Goal: Task Accomplishment & Management: Manage account settings

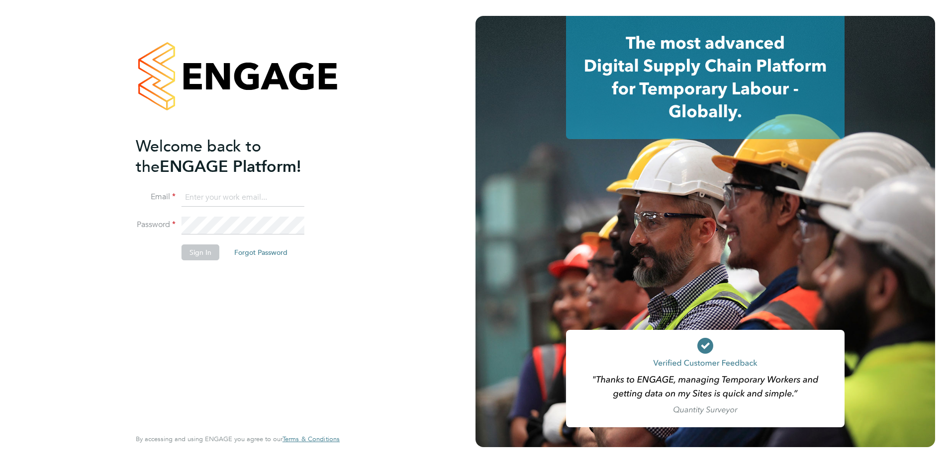
type input "Kerry.Cattle@ncclondon.ac.uk"
click at [193, 258] on button "Sign In" at bounding box center [201, 253] width 38 height 16
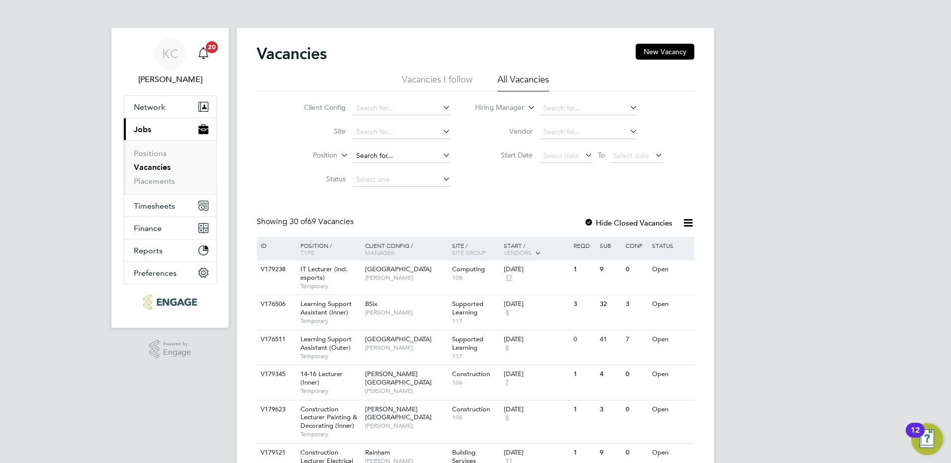
click at [369, 151] on input at bounding box center [402, 156] width 98 height 14
type input "V"
click at [154, 178] on link "Placements" at bounding box center [154, 181] width 41 height 9
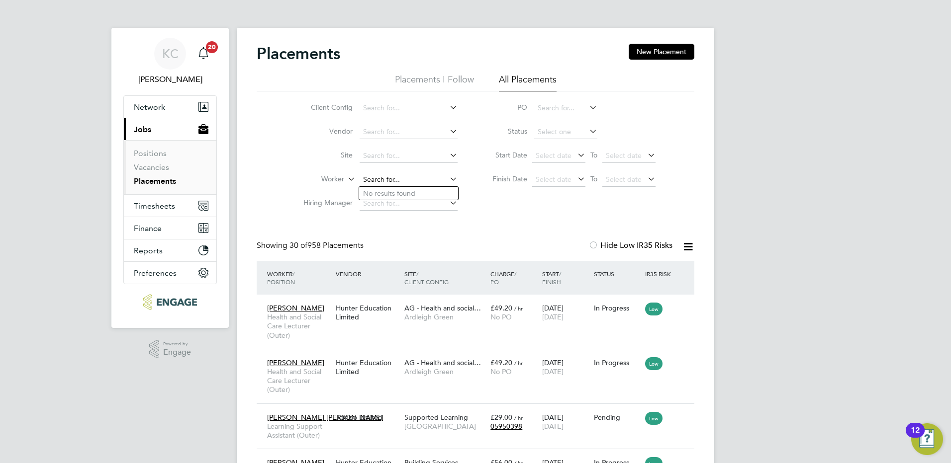
click at [384, 180] on input at bounding box center [409, 180] width 98 height 14
type input "a"
click at [414, 106] on input at bounding box center [409, 108] width 98 height 14
click at [516, 108] on label "PO" at bounding box center [504, 107] width 45 height 9
click at [440, 134] on input at bounding box center [409, 132] width 98 height 14
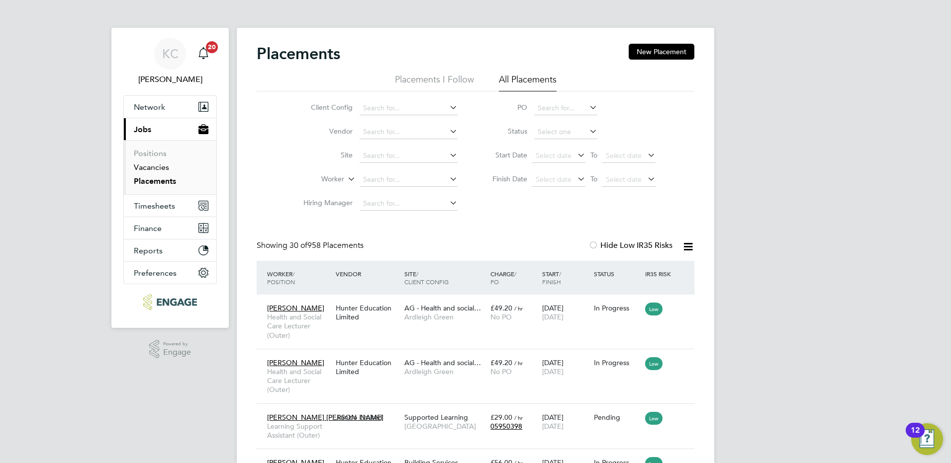
click at [156, 169] on link "Vacancies" at bounding box center [151, 167] width 35 height 9
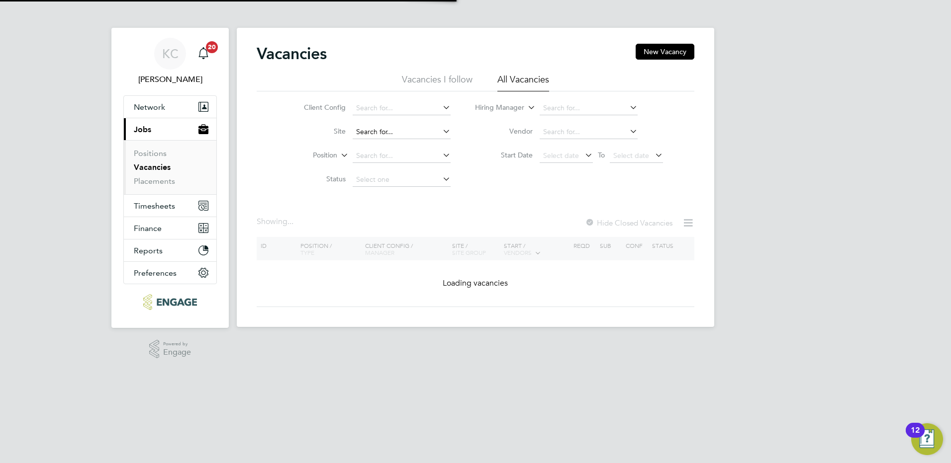
click at [372, 131] on input at bounding box center [402, 132] width 98 height 14
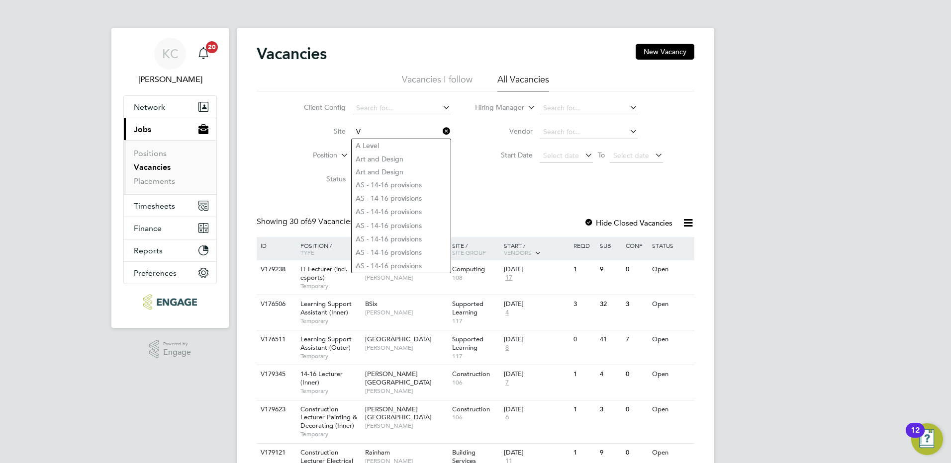
type input "V"
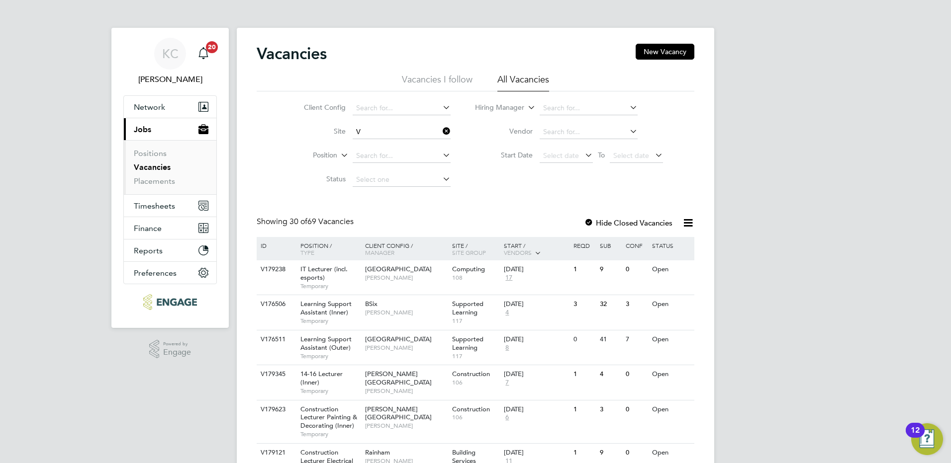
click at [311, 134] on label "Site" at bounding box center [316, 131] width 57 height 9
click at [367, 162] on input at bounding box center [402, 156] width 98 height 14
click at [438, 152] on input "v" at bounding box center [402, 156] width 98 height 14
type input "v"
click at [441, 153] on icon at bounding box center [441, 155] width 0 height 14
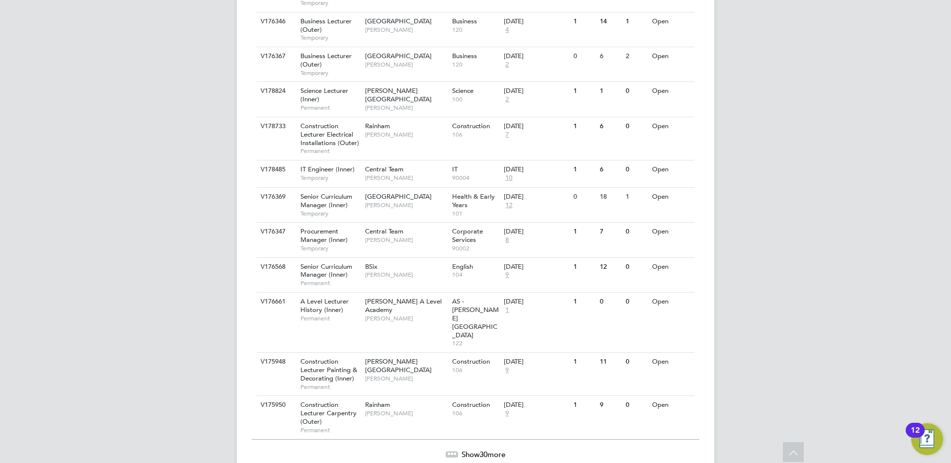
click at [475, 450] on span "Show 30 more" at bounding box center [483, 454] width 44 height 9
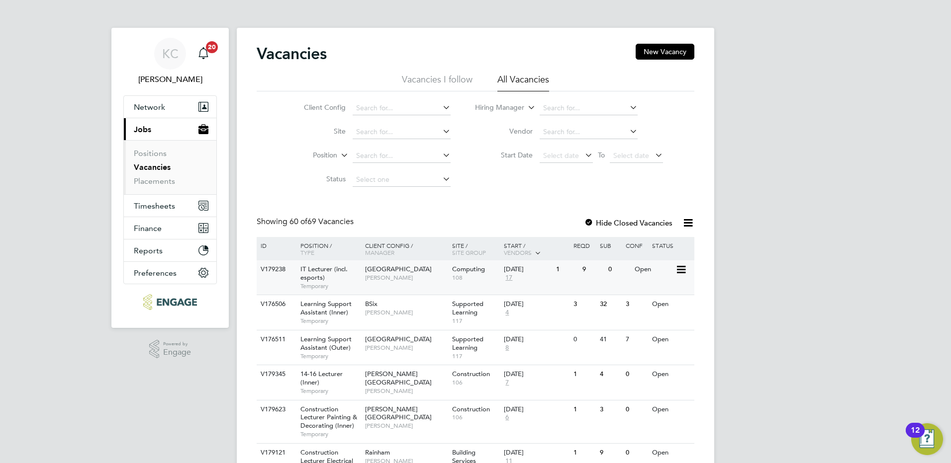
click at [318, 270] on span "IT Lecturer (incl. esports)" at bounding box center [323, 273] width 47 height 17
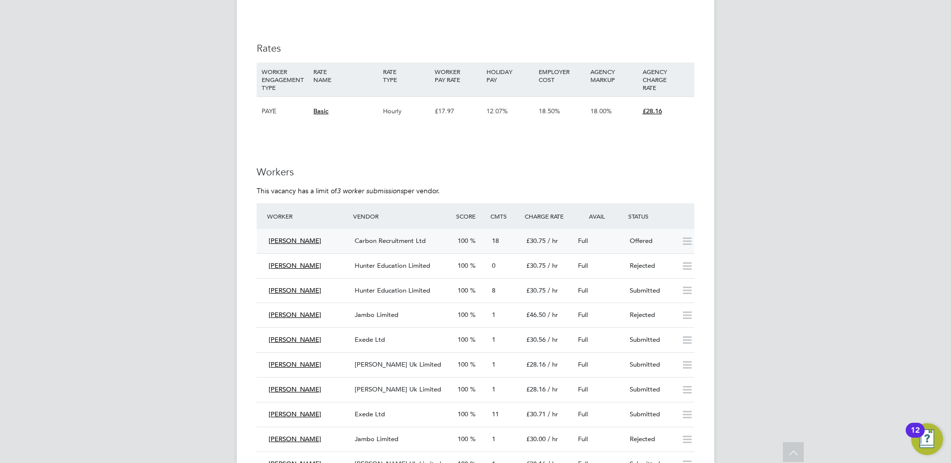
click at [411, 244] on span "Carbon Recruitment Ltd" at bounding box center [390, 241] width 71 height 8
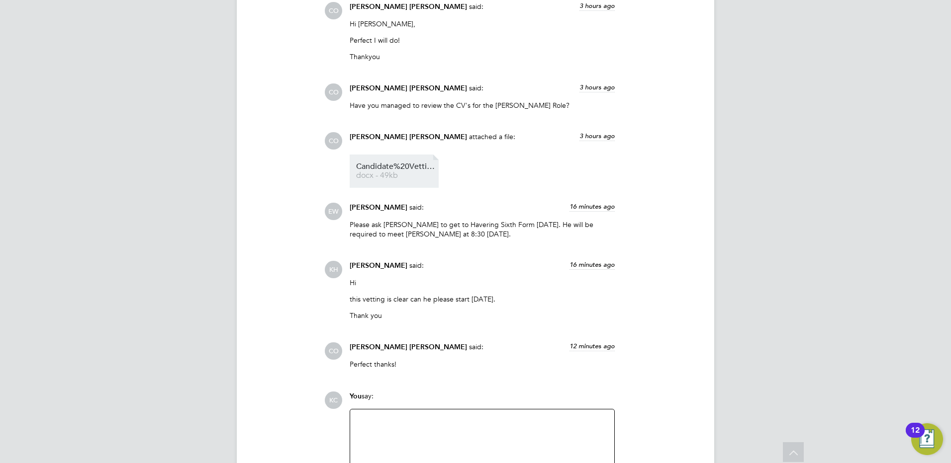
click at [407, 169] on span "Candidate%20Vetting%20Form-%20NCC-%20Adrian" at bounding box center [396, 166] width 80 height 7
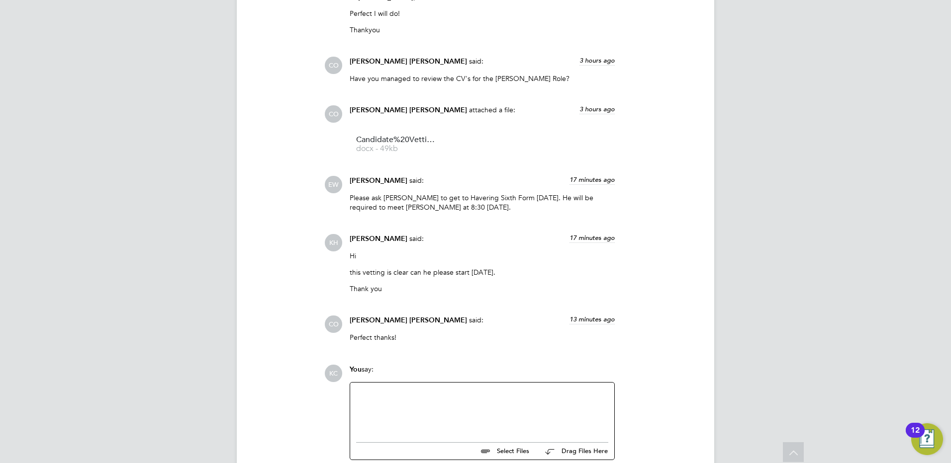
scroll to position [1888, 0]
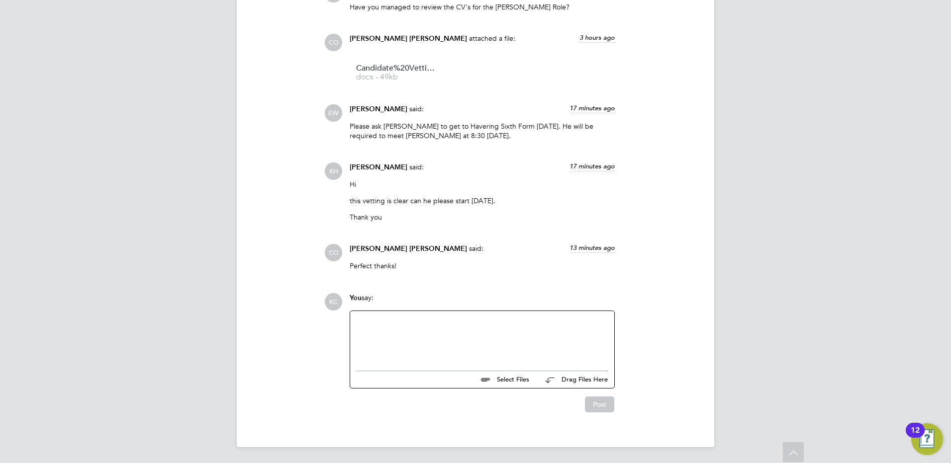
drag, startPoint x: 484, startPoint y: 347, endPoint x: 478, endPoint y: 346, distance: 5.7
click at [484, 347] on div at bounding box center [482, 338] width 252 height 43
click at [597, 405] on button "Post" at bounding box center [599, 405] width 29 height 16
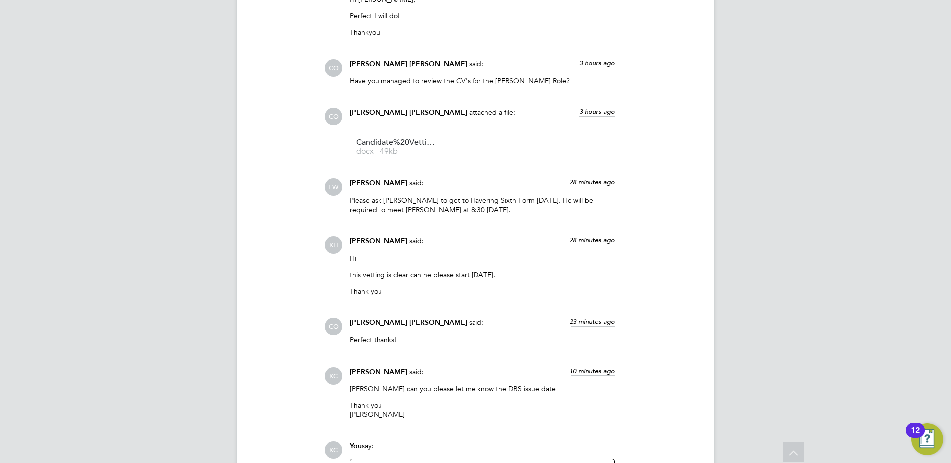
scroll to position [1962, 0]
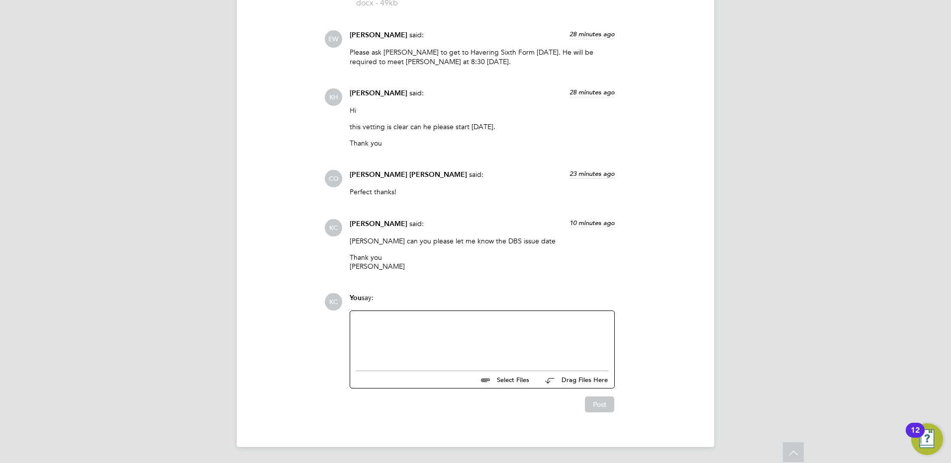
click at [492, 344] on div at bounding box center [482, 338] width 252 height 43
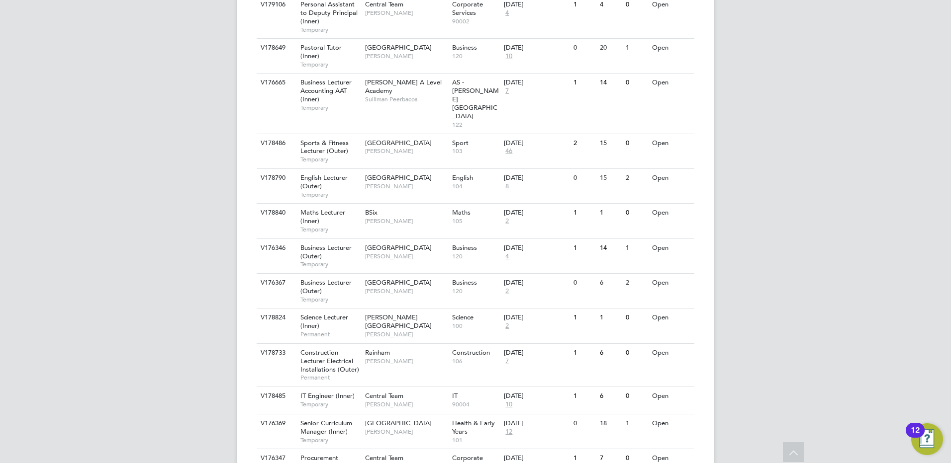
scroll to position [796, 0]
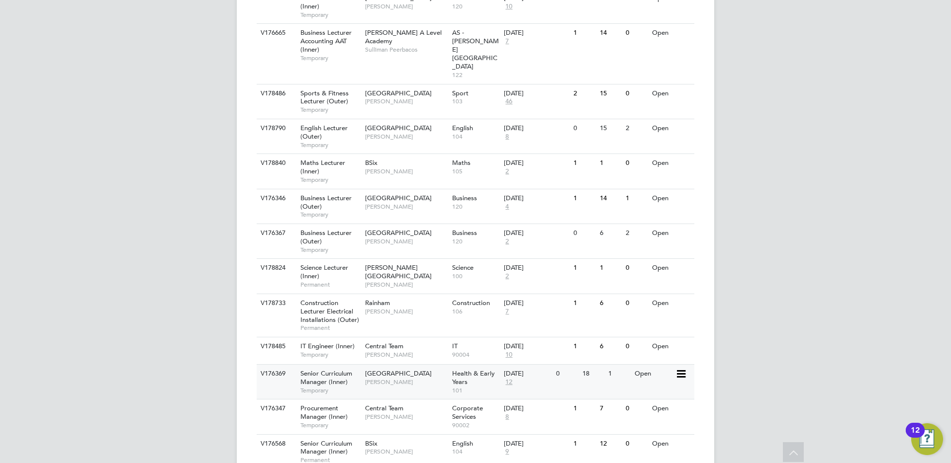
click at [386, 369] on span "[GEOGRAPHIC_DATA]" at bounding box center [398, 373] width 67 height 8
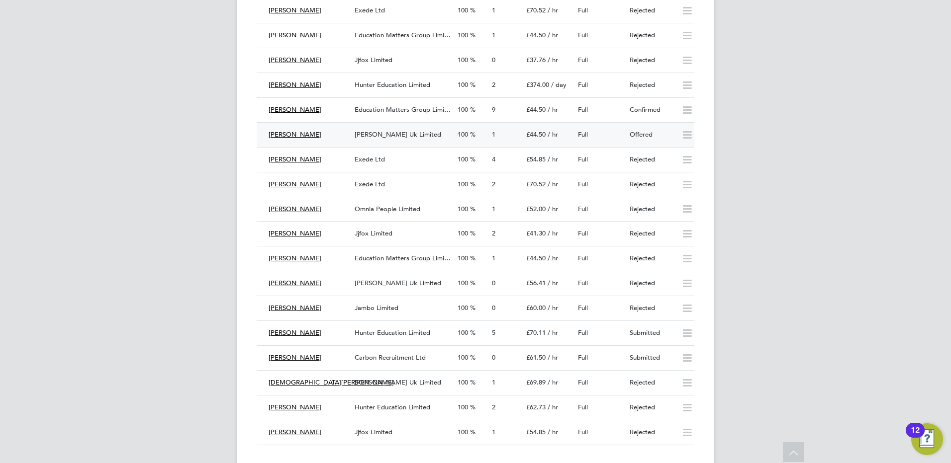
click at [369, 130] on span "[PERSON_NAME] Uk Limited" at bounding box center [398, 134] width 87 height 8
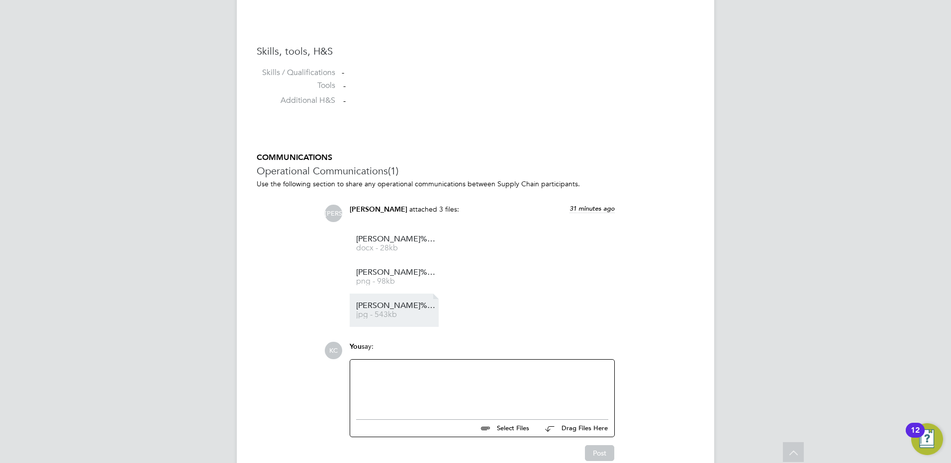
click at [406, 308] on span "Charmaine%20McLennon%20-%20DBS" at bounding box center [396, 305] width 80 height 7
click at [397, 269] on li "Charmaine%20McLennon%20-%20Update%20Service%20Check png - 98kb" at bounding box center [394, 277] width 89 height 33
click at [397, 273] on span "Charmaine%20McLennon%20-%20Update%20Service%20Check" at bounding box center [396, 272] width 80 height 7
click at [375, 304] on span "Charmaine%20McLennon%20-%20DBS" at bounding box center [396, 305] width 80 height 7
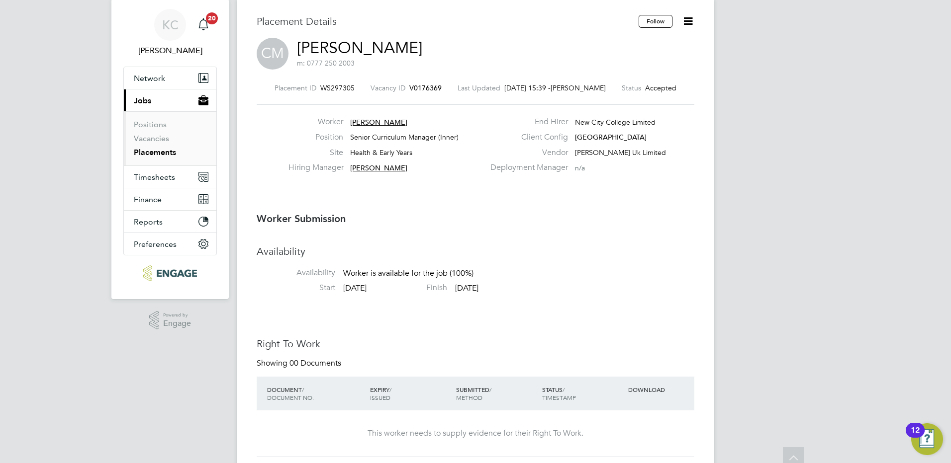
scroll to position [7, 0]
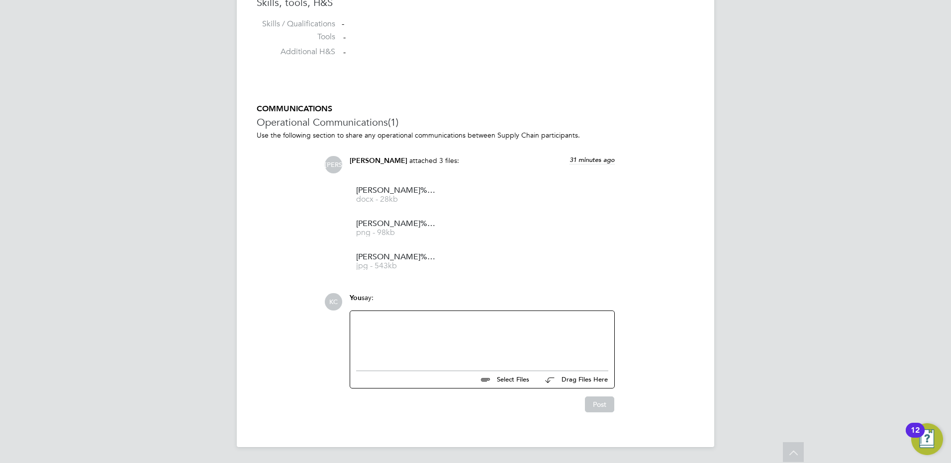
click at [432, 344] on div at bounding box center [482, 338] width 252 height 43
click at [593, 402] on button "Post" at bounding box center [599, 405] width 29 height 16
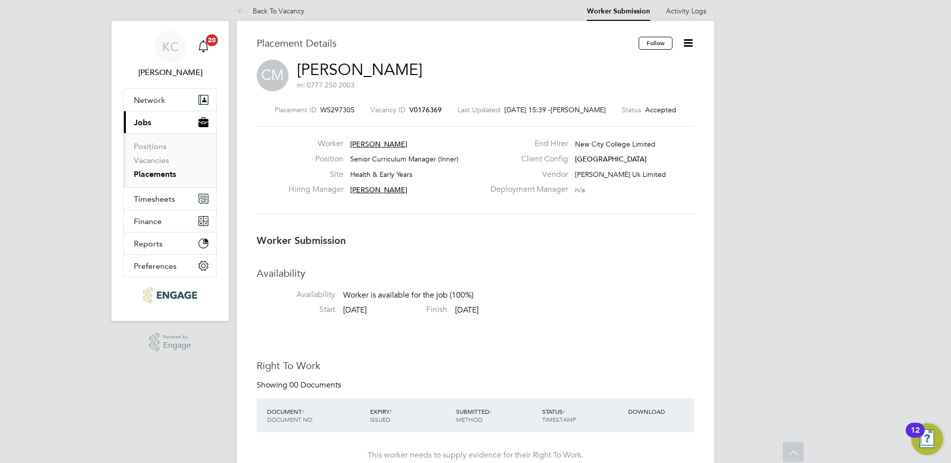
scroll to position [0, 0]
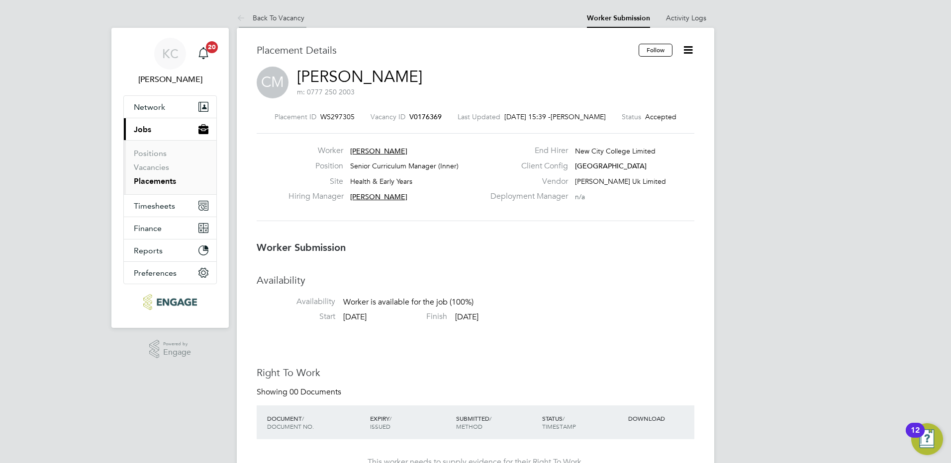
click at [288, 16] on link "Back To Vacancy" at bounding box center [271, 17] width 68 height 9
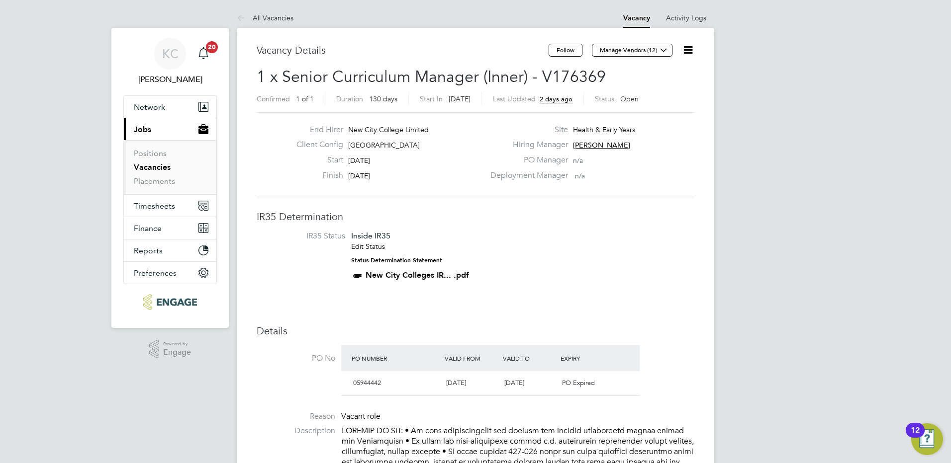
scroll to position [17, 87]
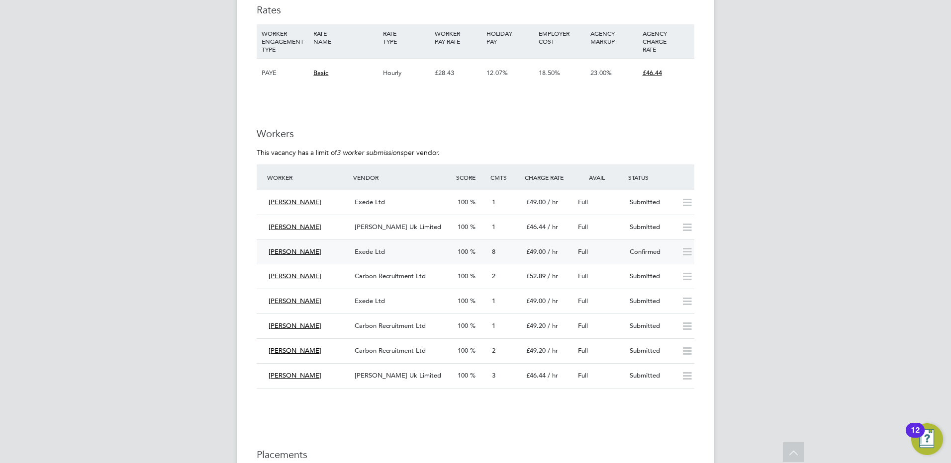
click at [381, 248] on span "Exede Ltd" at bounding box center [370, 252] width 30 height 8
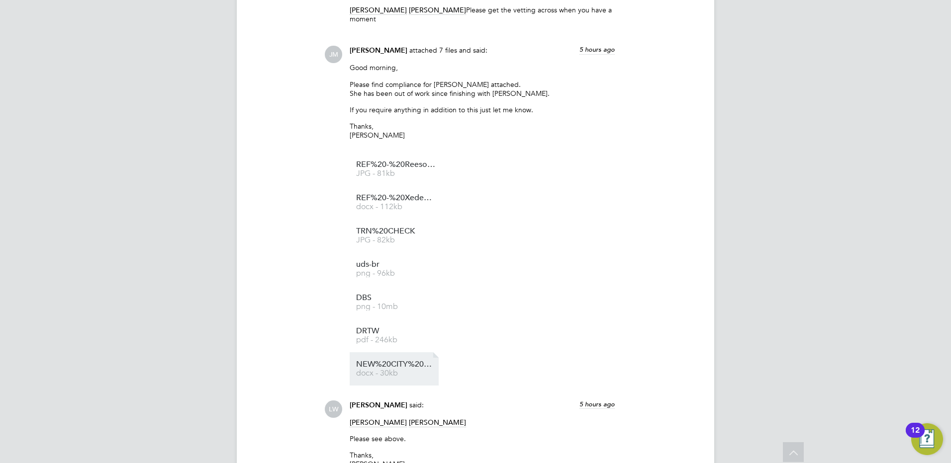
click at [373, 366] on span "NEW%20CITY%20COLLEGE%20FORM%20-%20BR" at bounding box center [396, 364] width 80 height 7
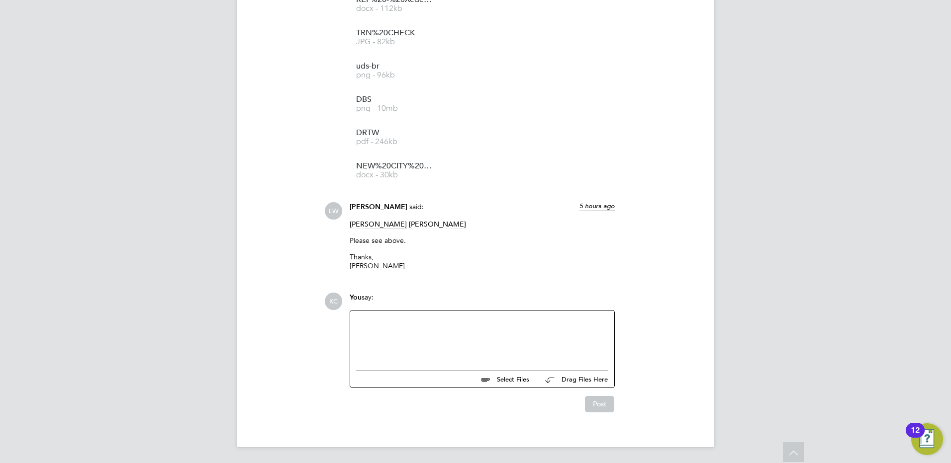
click at [438, 350] on div at bounding box center [482, 338] width 252 height 43
click at [457, 323] on div "Start tomorrow go to Tower and DBS and PP" at bounding box center [482, 338] width 252 height 43
click at [571, 328] on div "Start tomorrow go to Tower and bring DBS and PP" at bounding box center [482, 338] width 252 height 43
click at [607, 404] on button "Post" at bounding box center [599, 404] width 29 height 16
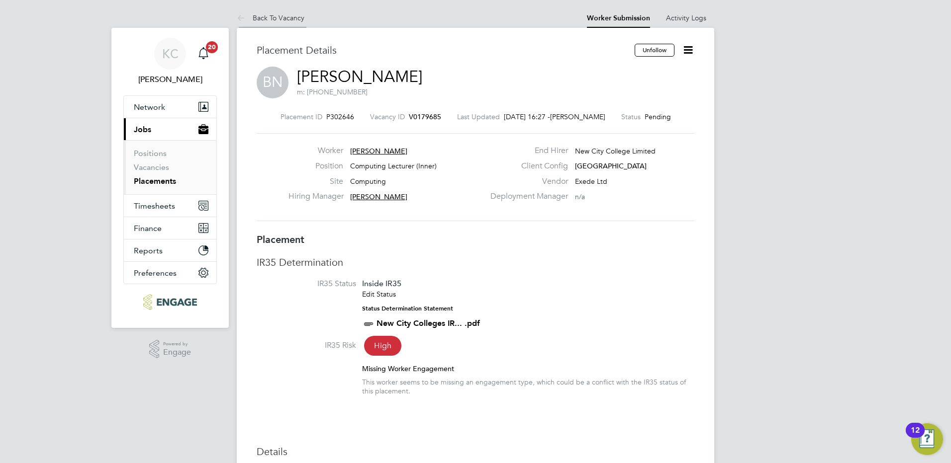
click at [283, 18] on link "Back To Vacancy" at bounding box center [271, 17] width 68 height 9
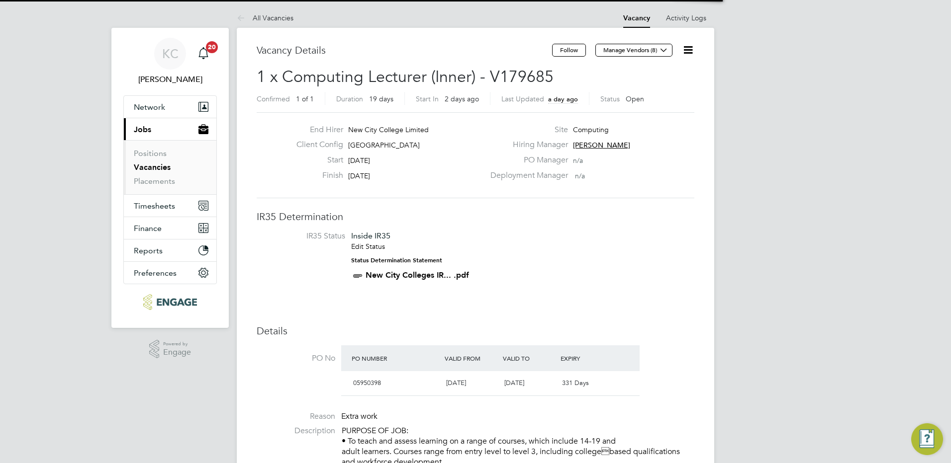
scroll to position [17, 93]
click at [283, 18] on link "All Vacancies" at bounding box center [265, 17] width 57 height 9
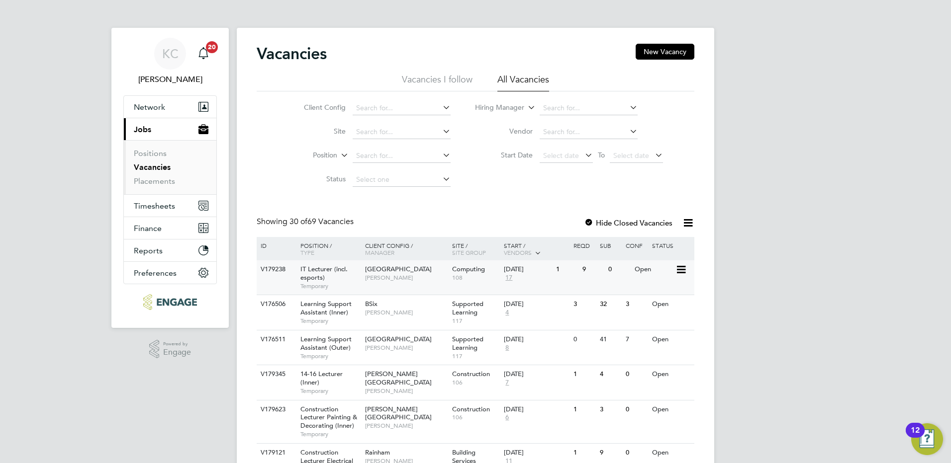
click at [350, 277] on div "IT Lecturer (incl. esports) Temporary" at bounding box center [328, 278] width 70 height 34
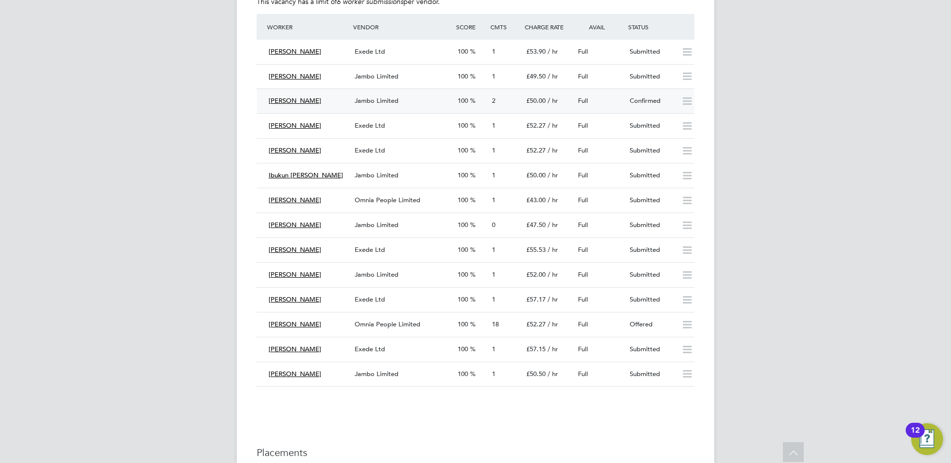
click at [373, 95] on div "Jambo Limited" at bounding box center [402, 101] width 103 height 16
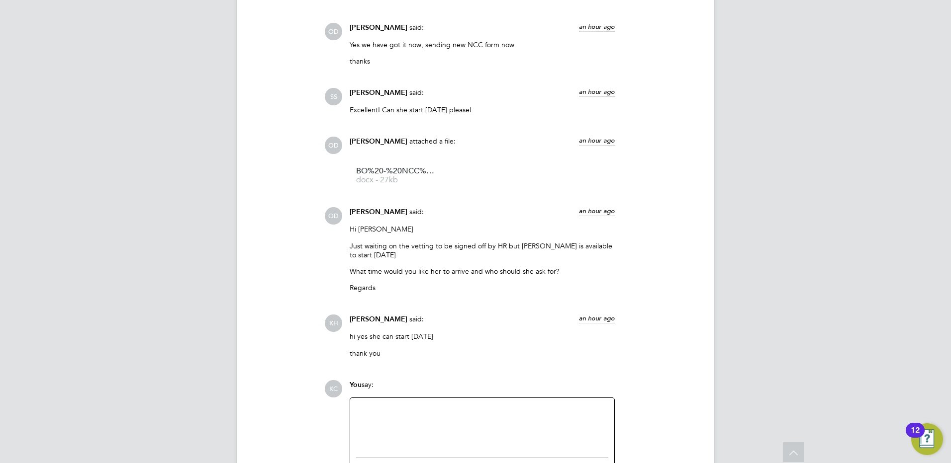
scroll to position [3346, 0]
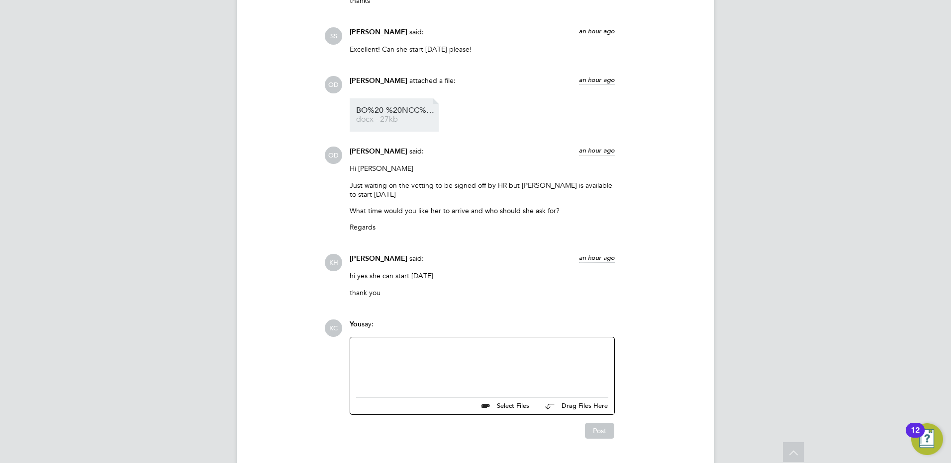
click at [393, 116] on span "docx - 27kb" at bounding box center [396, 119] width 80 height 7
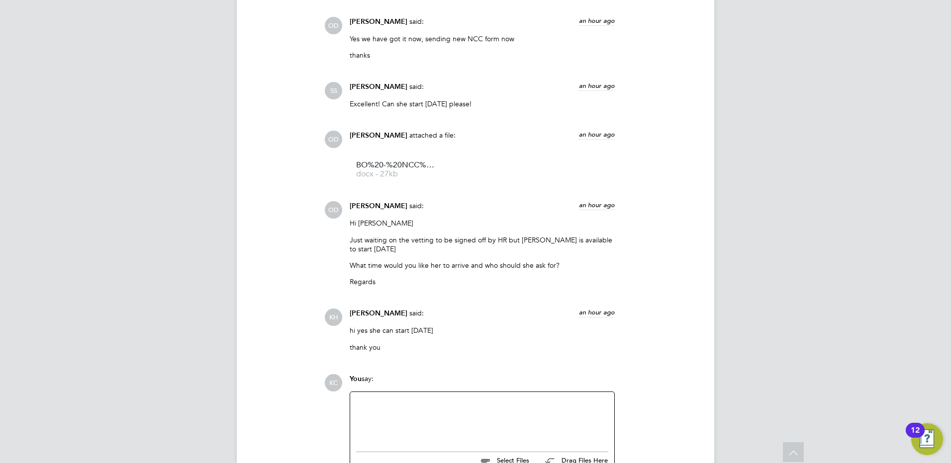
scroll to position [3247, 0]
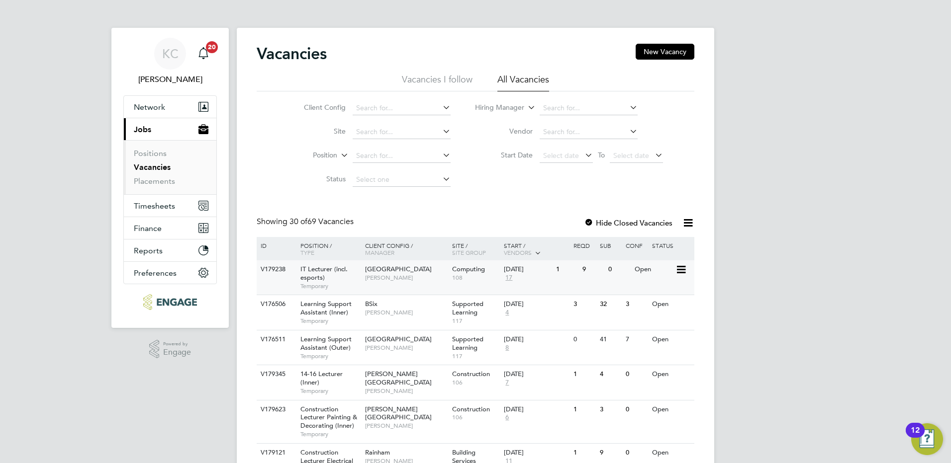
click at [329, 274] on div "IT Lecturer (incl. esports) Temporary" at bounding box center [328, 278] width 70 height 34
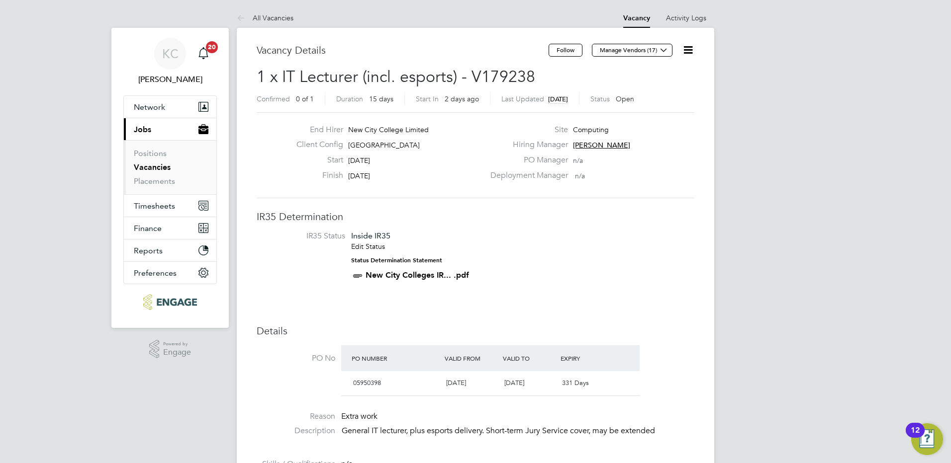
click at [269, 19] on link "All Vacancies" at bounding box center [265, 17] width 57 height 9
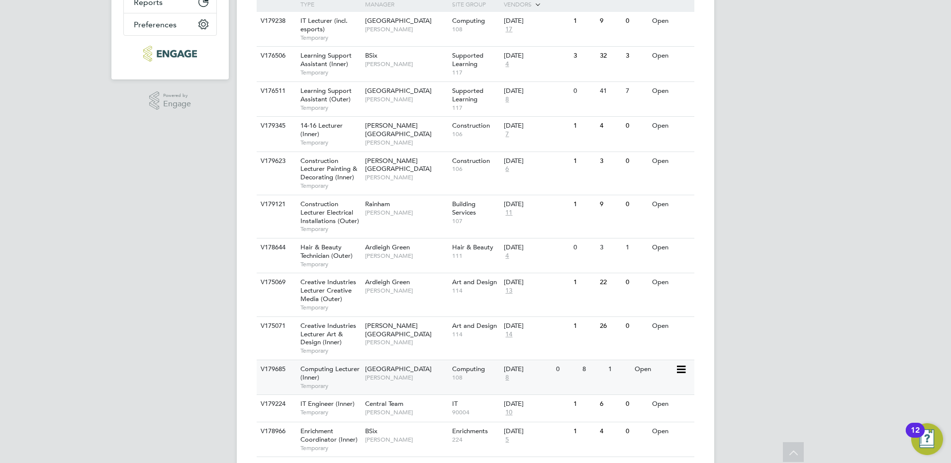
click at [413, 368] on span "[GEOGRAPHIC_DATA]" at bounding box center [398, 369] width 67 height 8
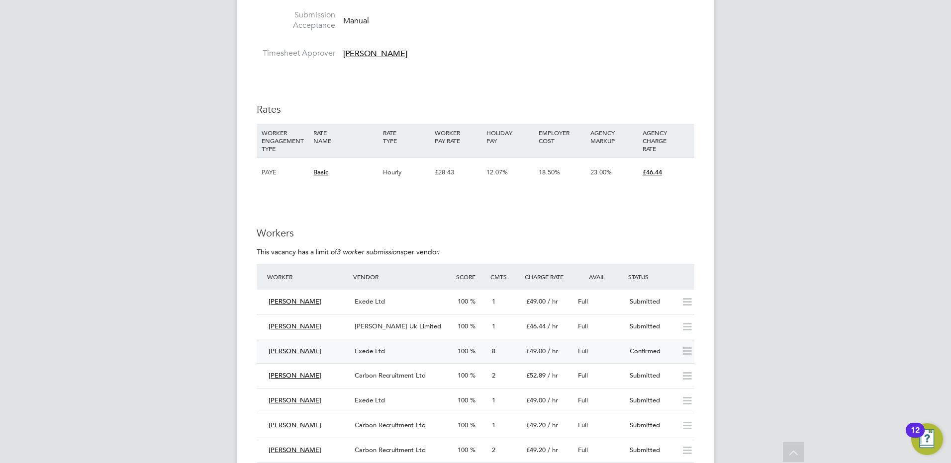
click at [376, 350] on span "Exede Ltd" at bounding box center [370, 351] width 30 height 8
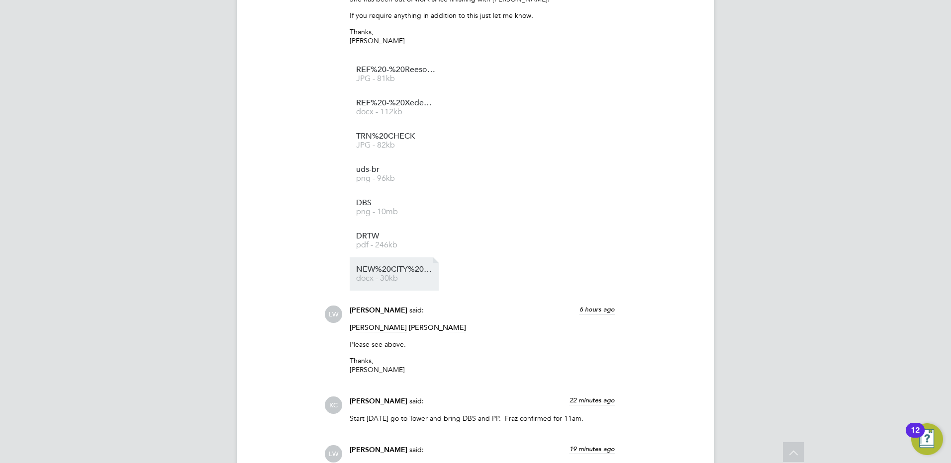
click at [402, 277] on span "docx - 30kb" at bounding box center [396, 278] width 80 height 7
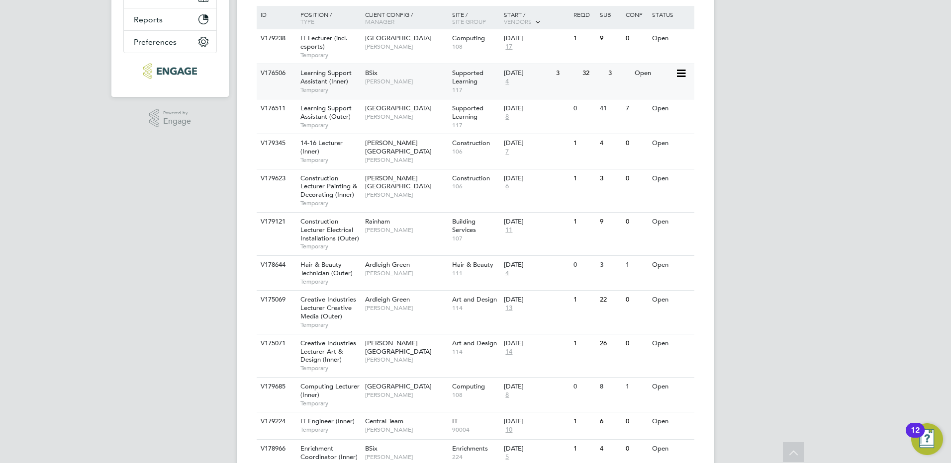
scroll to position [249, 0]
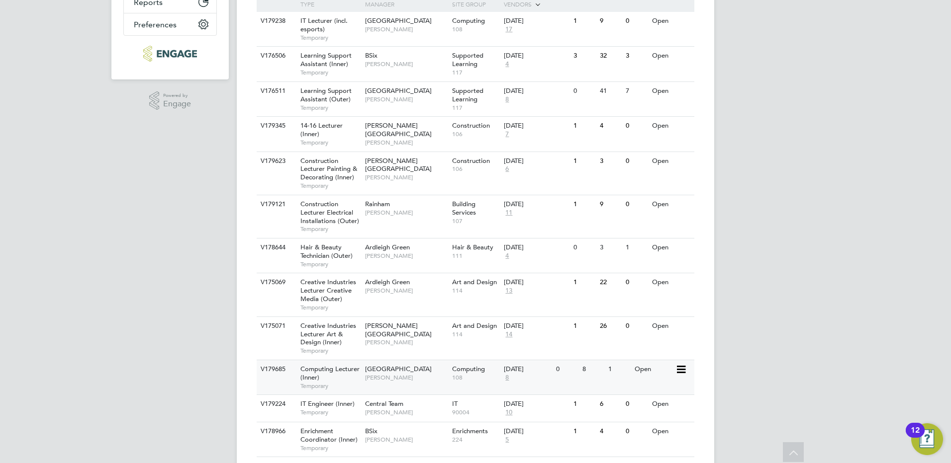
click at [388, 376] on span "[PERSON_NAME]" at bounding box center [406, 378] width 82 height 8
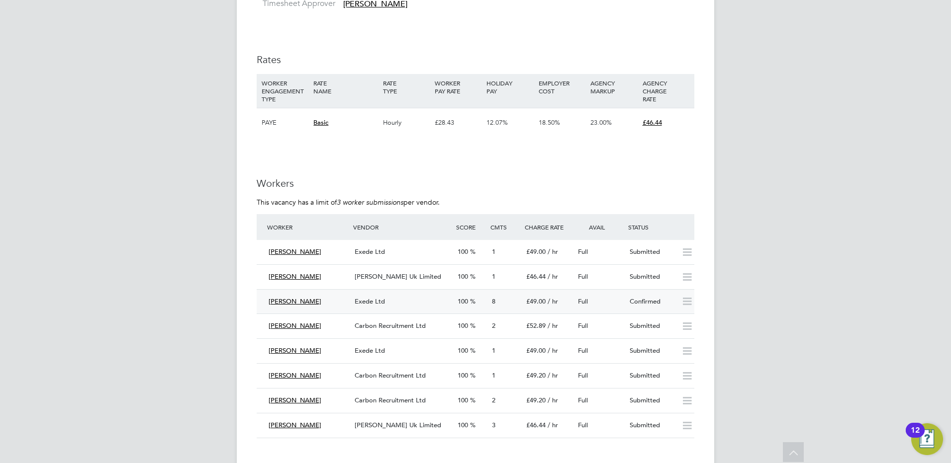
click at [360, 303] on span "Exede Ltd" at bounding box center [370, 301] width 30 height 8
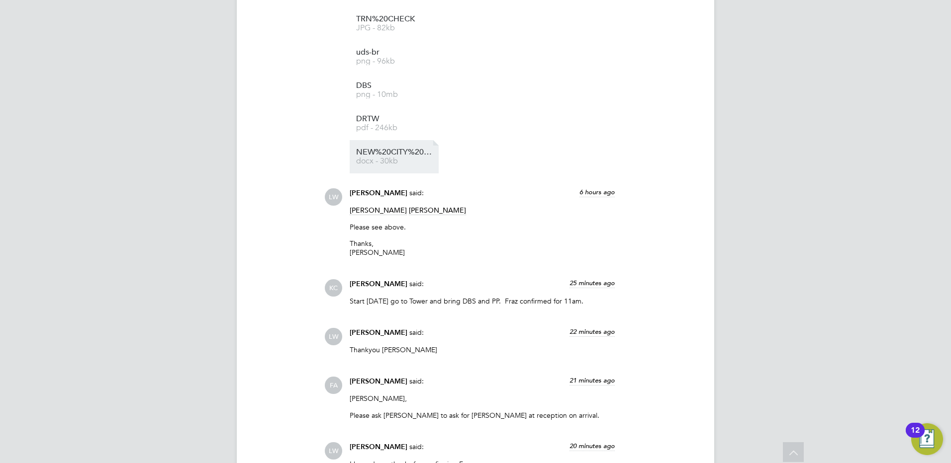
click at [383, 159] on span "docx - 30kb" at bounding box center [396, 161] width 80 height 7
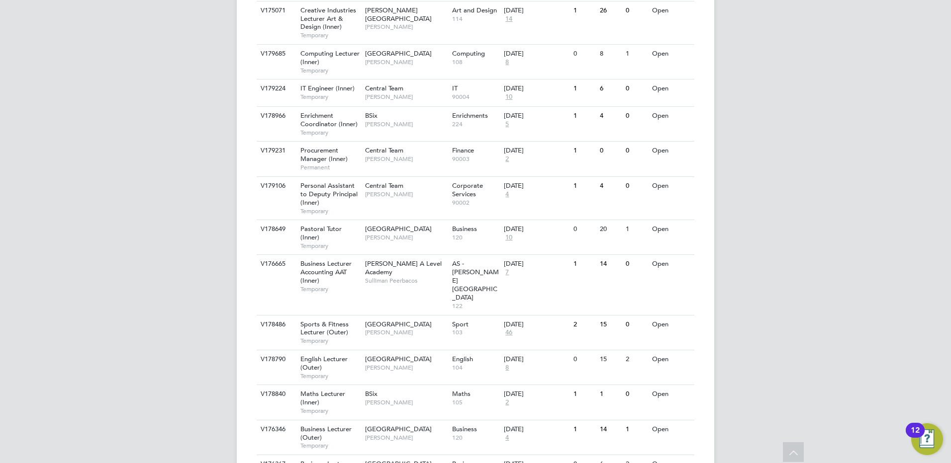
scroll to position [547, 0]
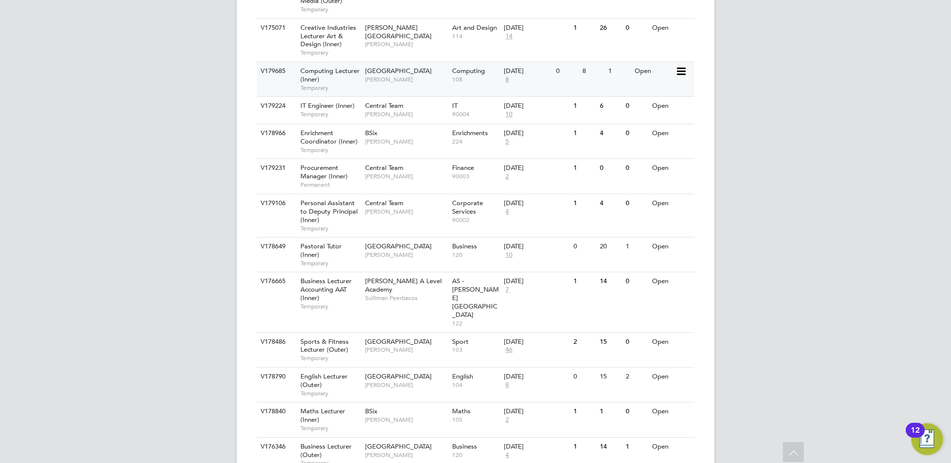
click at [417, 82] on span "[PERSON_NAME]" at bounding box center [406, 80] width 82 height 8
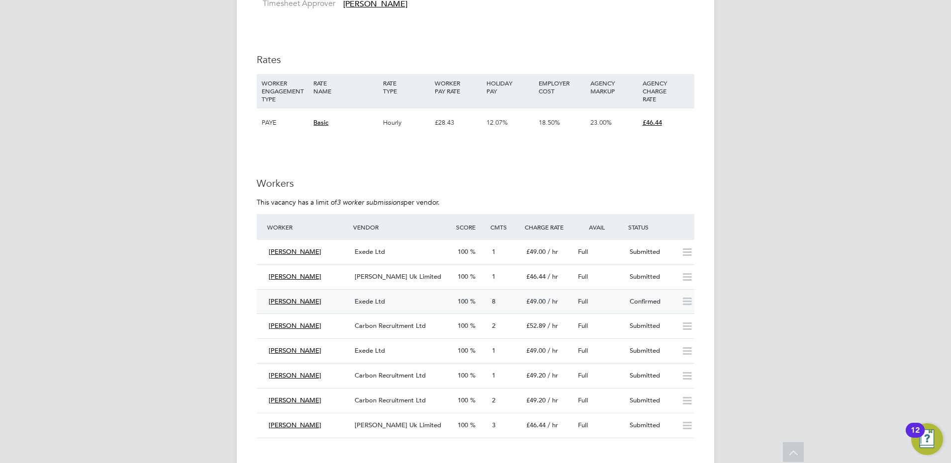
click at [380, 300] on span "Exede Ltd" at bounding box center [370, 301] width 30 height 8
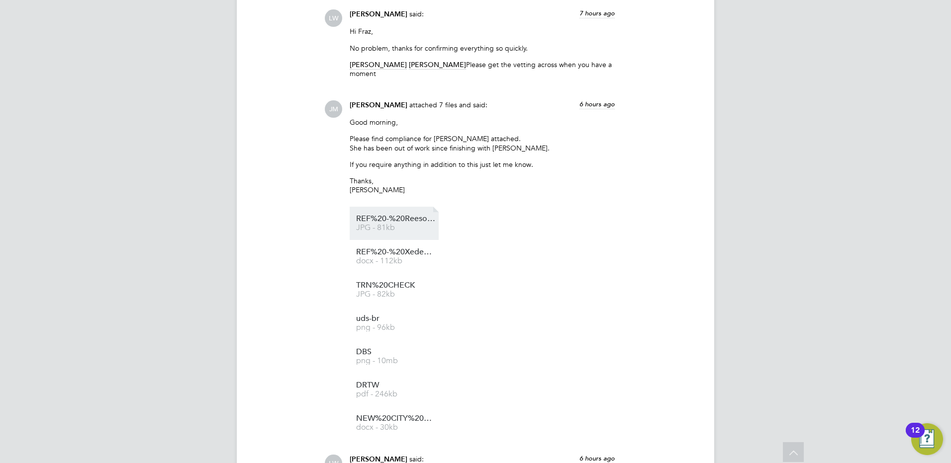
click at [395, 220] on span "REF%20-%20Reeson%20-%2015.06.2020%20-%2030.04.2025" at bounding box center [396, 218] width 80 height 7
click at [368, 259] on span "docx - 112kb" at bounding box center [396, 261] width 80 height 7
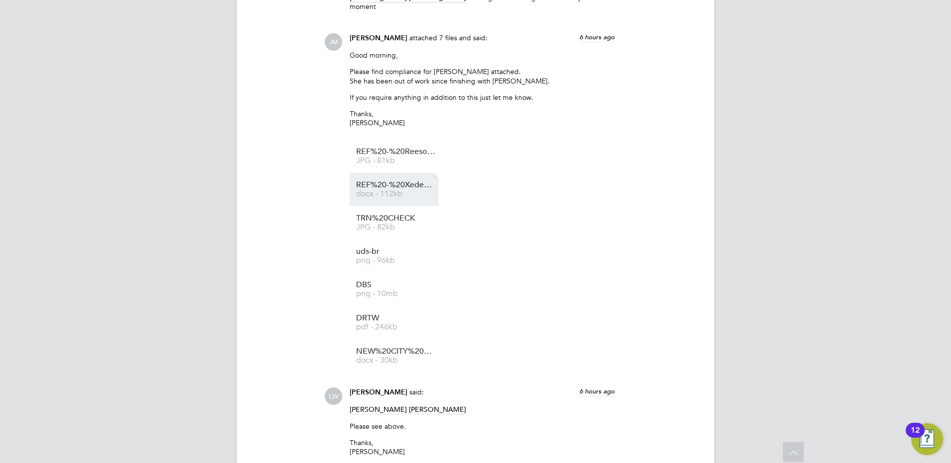
scroll to position [2287, 0]
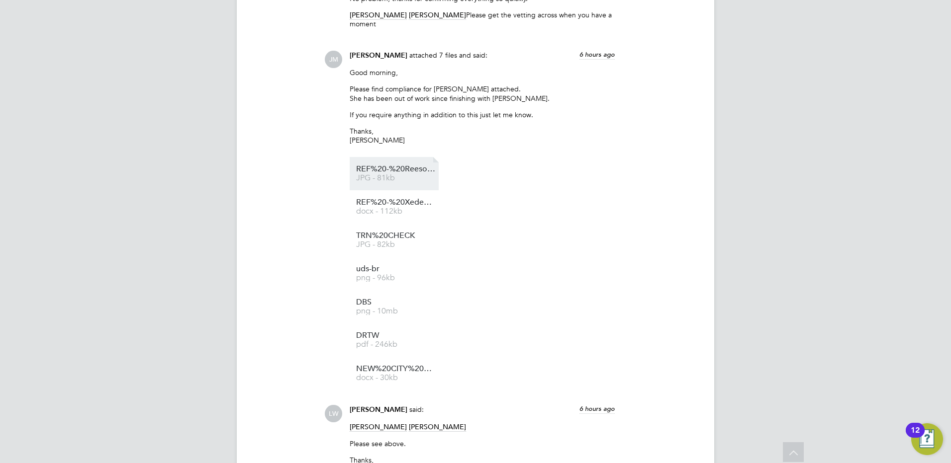
click at [381, 180] on span "JPG - 81kb" at bounding box center [396, 178] width 80 height 7
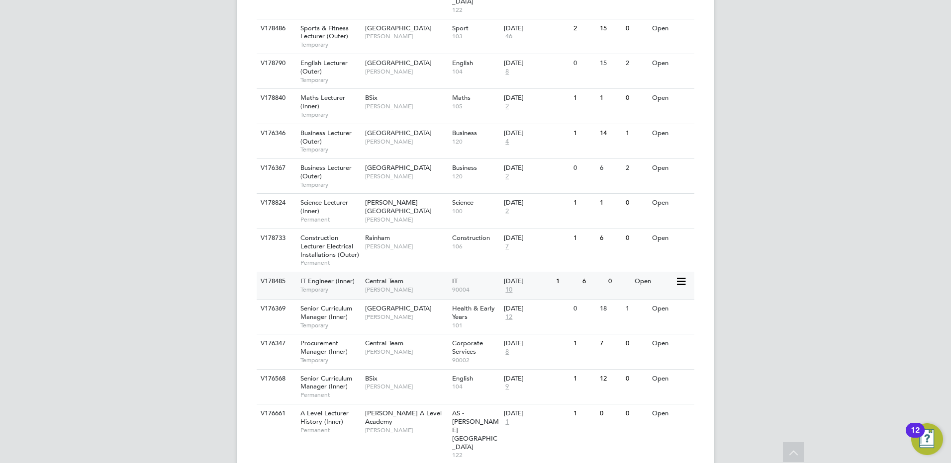
scroll to position [845, 0]
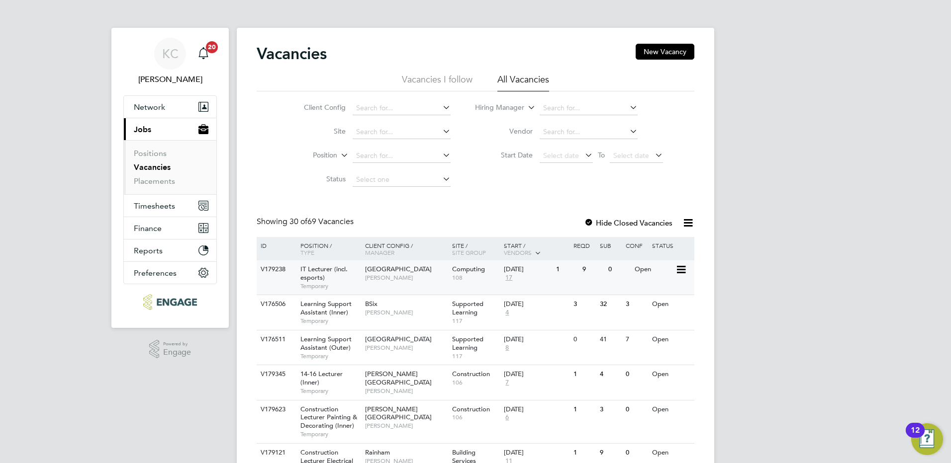
click at [373, 281] on span "[PERSON_NAME]" at bounding box center [406, 278] width 82 height 8
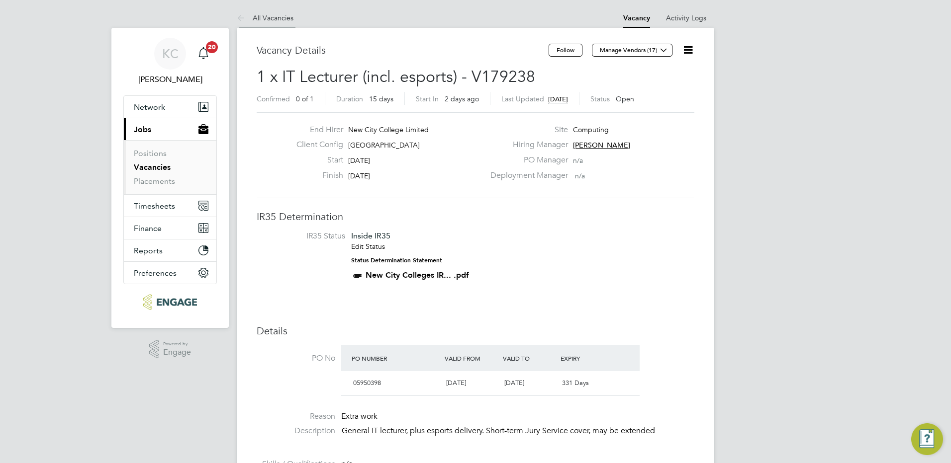
click at [278, 16] on link "All Vacancies" at bounding box center [265, 17] width 57 height 9
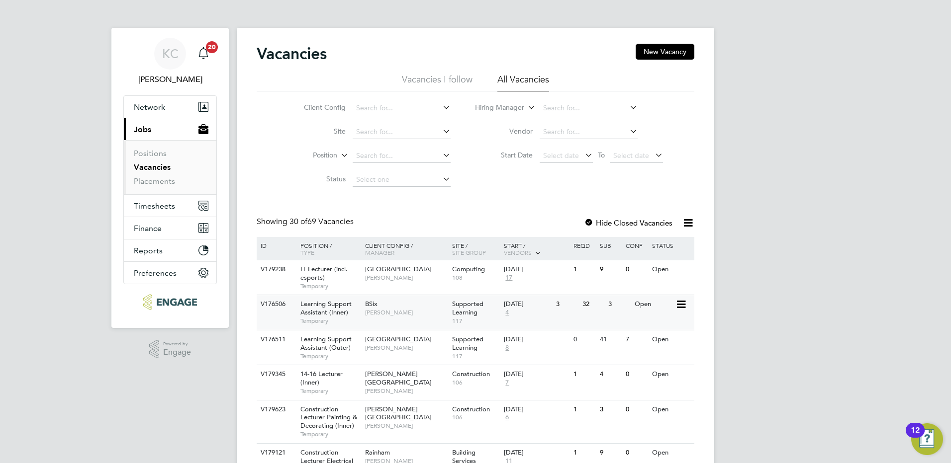
click at [391, 308] on div "BSix Rachel Johnson" at bounding box center [406, 308] width 87 height 26
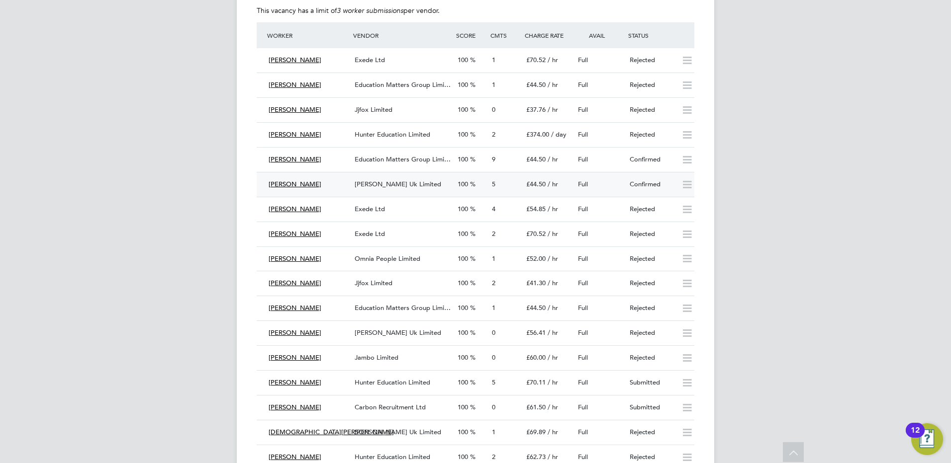
click at [369, 180] on span "[PERSON_NAME] Uk Limited" at bounding box center [398, 184] width 87 height 8
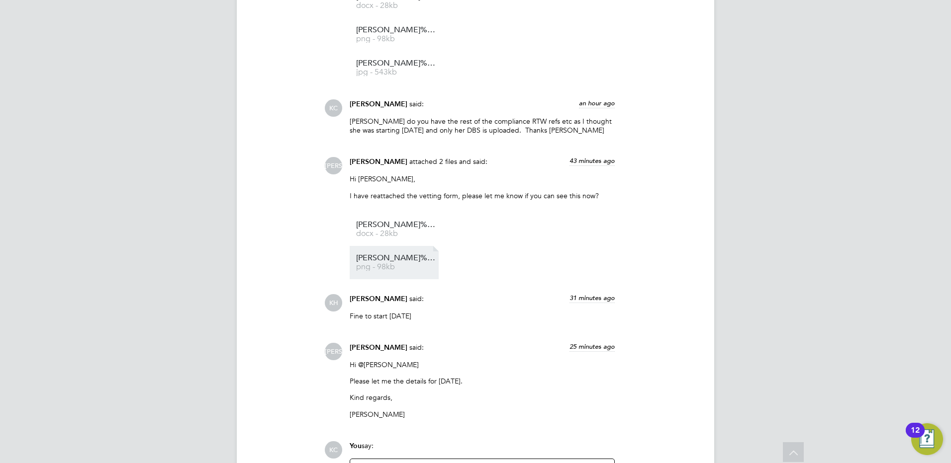
click at [410, 265] on span "png - 98kb" at bounding box center [396, 267] width 80 height 7
click at [388, 233] on span "docx - 28kb" at bounding box center [396, 233] width 80 height 7
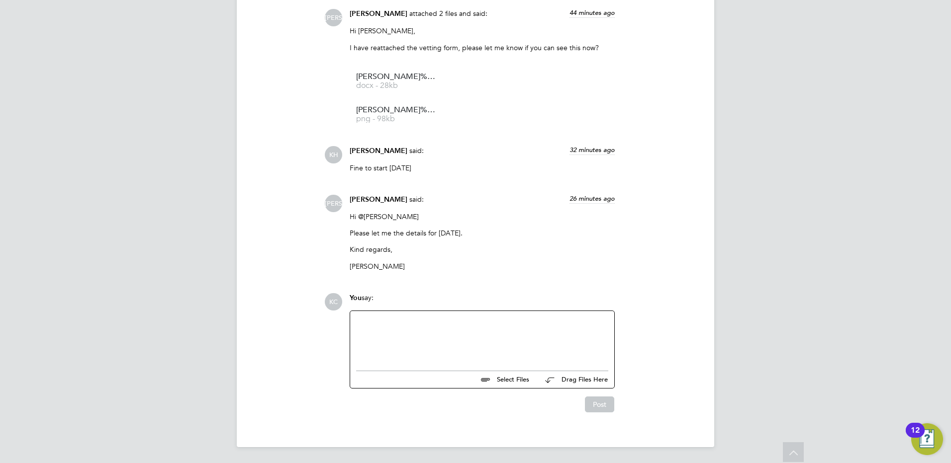
click at [436, 334] on div at bounding box center [482, 338] width 252 height 43
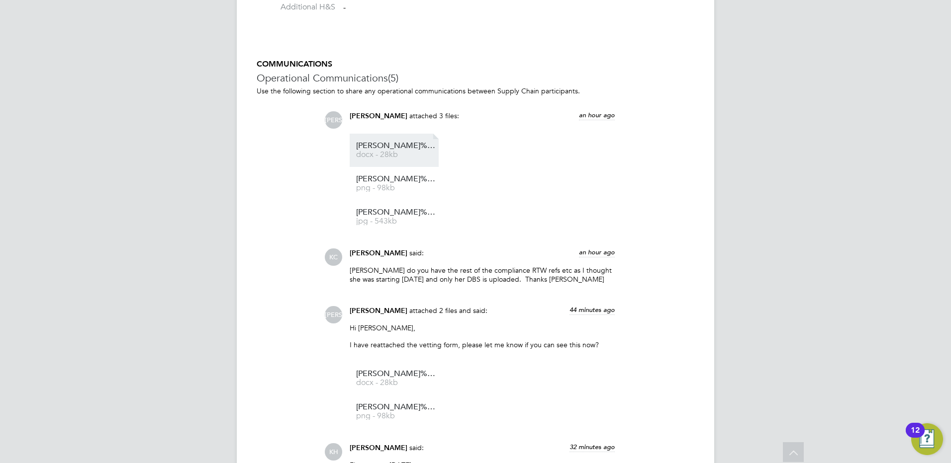
click at [404, 157] on span "docx - 28kb" at bounding box center [396, 154] width 80 height 7
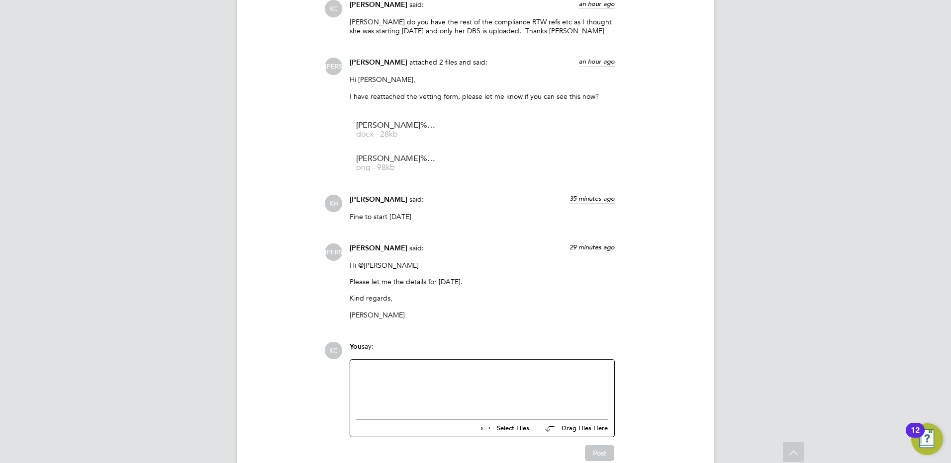
scroll to position [1754, 0]
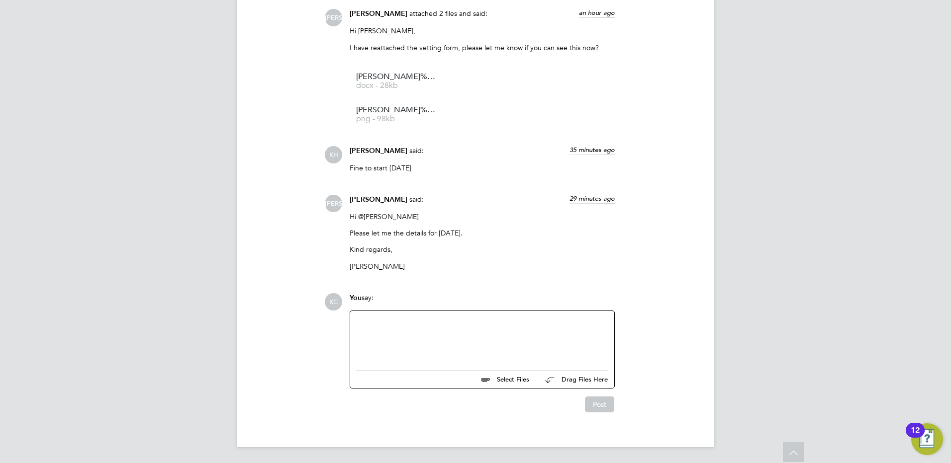
click at [477, 340] on div at bounding box center [482, 338] width 252 height 43
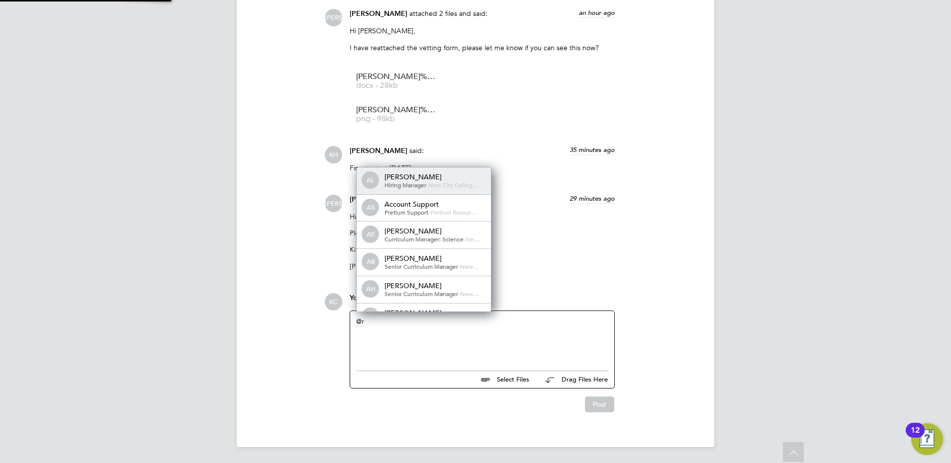
scroll to position [8, 100]
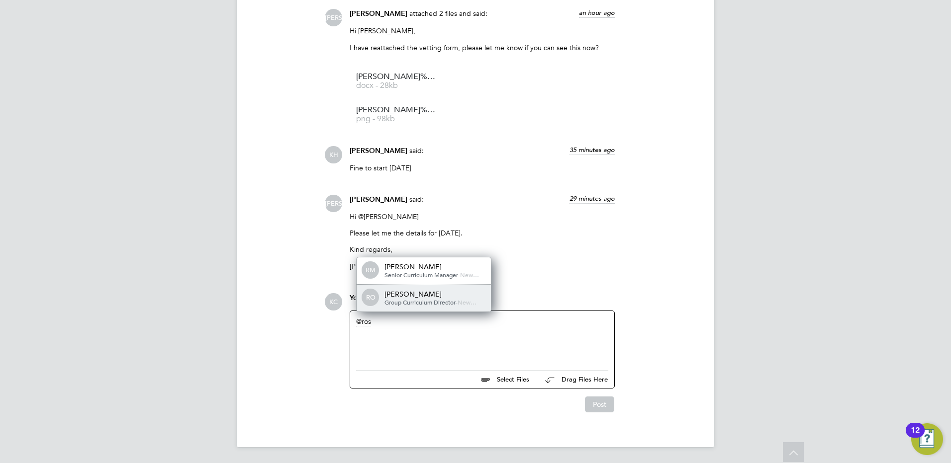
click at [430, 302] on span "Group Curriculum Director" at bounding box center [419, 302] width 71 height 8
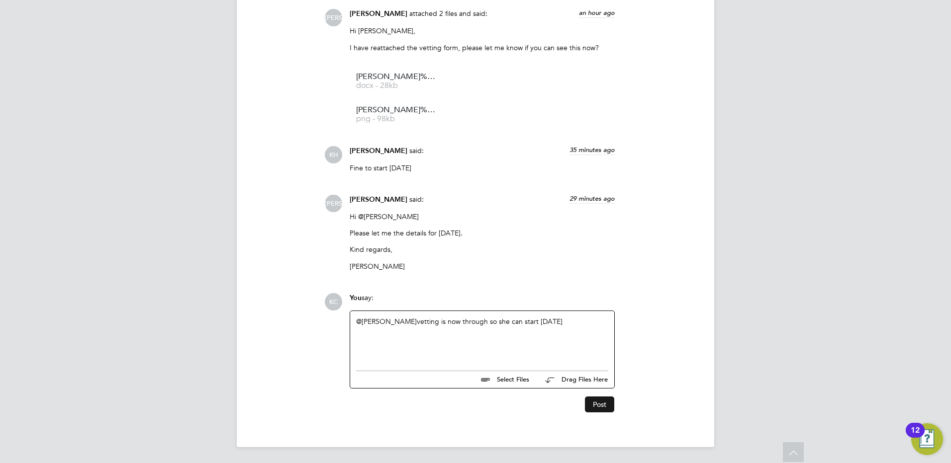
click at [606, 401] on button "Post" at bounding box center [599, 405] width 29 height 16
